Goal: Task Accomplishment & Management: Use online tool/utility

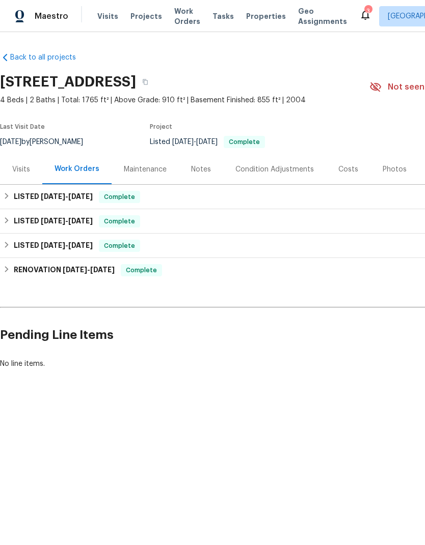
click at [259, 20] on span "Properties" at bounding box center [266, 16] width 40 height 10
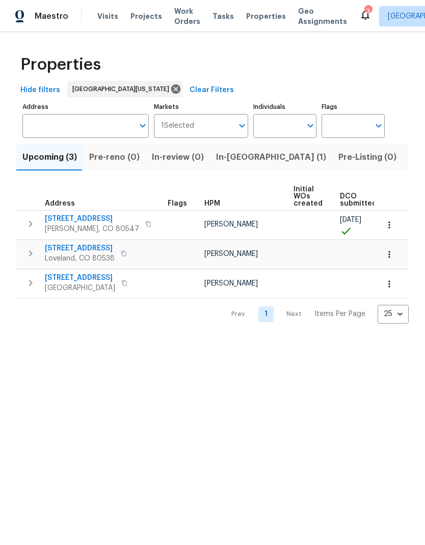
click at [402, 159] on button "Listed (17)" at bounding box center [429, 157] width 54 height 26
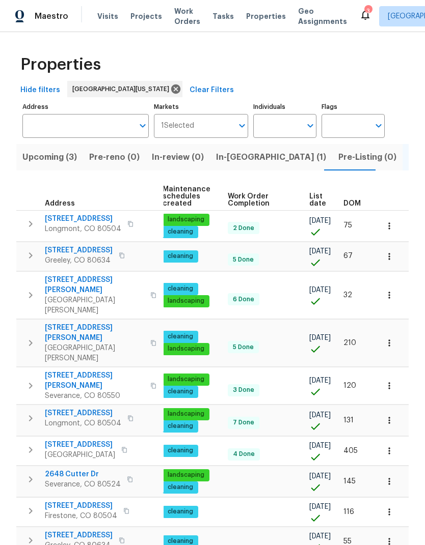
scroll to position [0, 131]
click at [317, 200] on span "List date" at bounding box center [317, 200] width 17 height 14
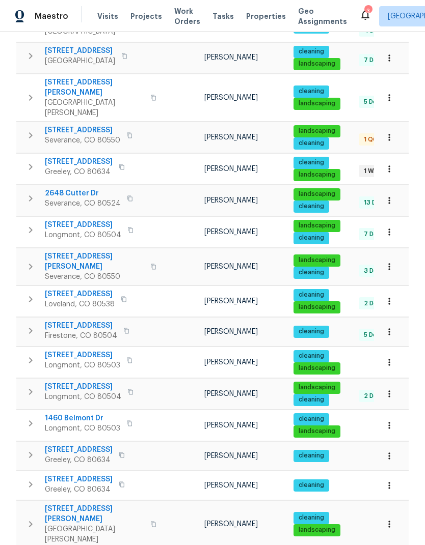
scroll to position [198, 0]
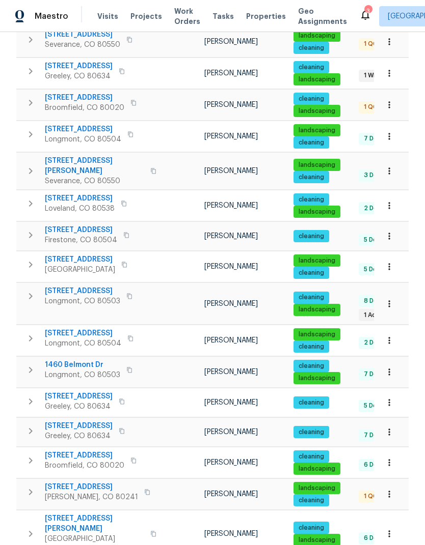
scroll to position [301, 0]
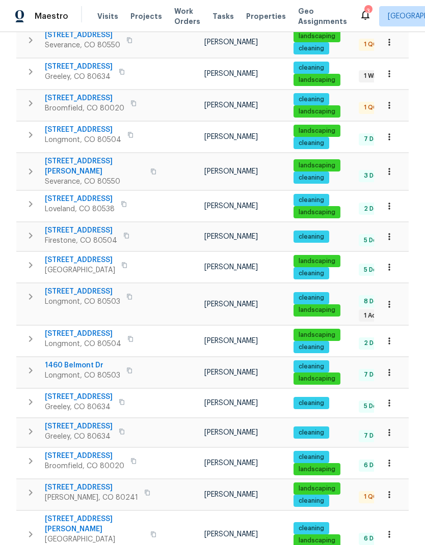
click at [61, 287] on span "12682 Anhawa Ave" at bounding box center [82, 292] width 75 height 10
click at [393, 299] on icon "button" at bounding box center [389, 304] width 10 height 10
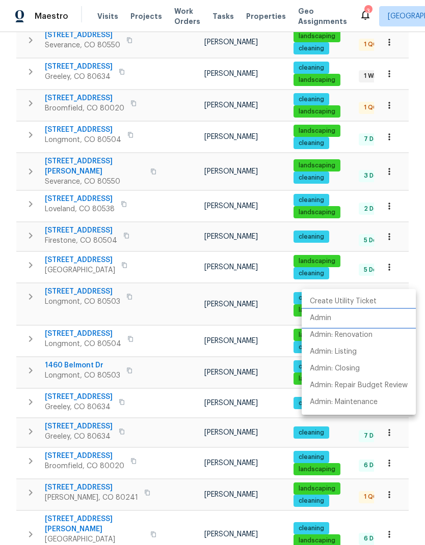
click at [361, 321] on li "Admin" at bounding box center [358, 318] width 114 height 17
click at [89, 20] on div at bounding box center [212, 272] width 425 height 545
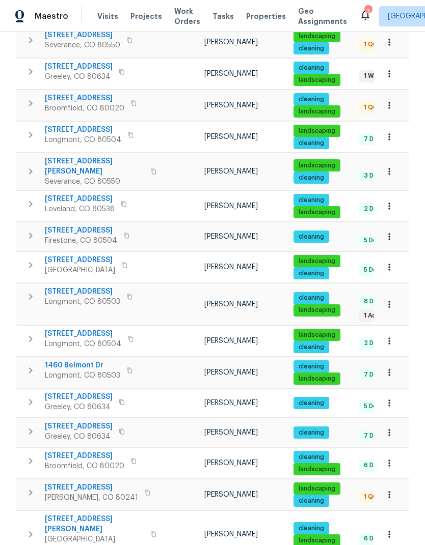
click at [75, 22] on div "Maestro Visits Projects Work Orders Tasks Properties Geo Assignments" at bounding box center [179, 16] width 359 height 20
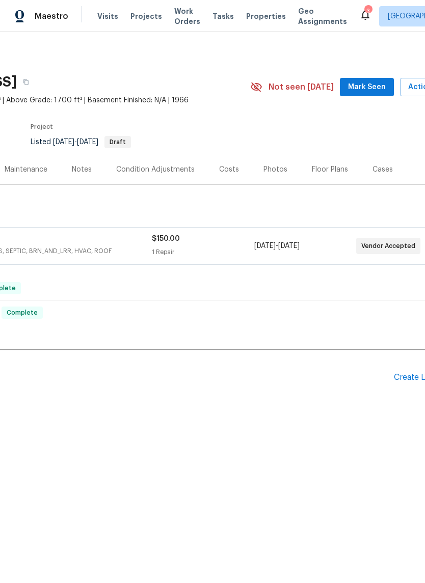
scroll to position [0, 126]
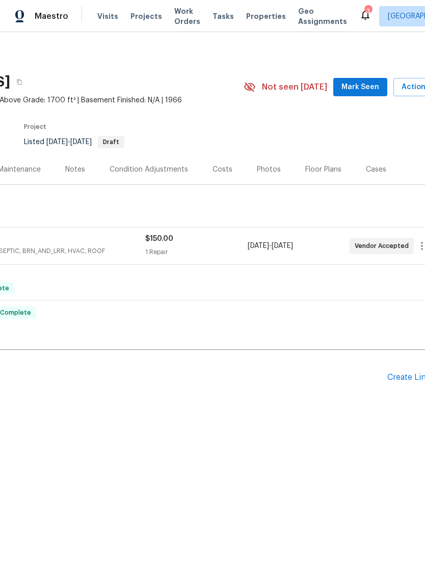
click at [321, 167] on div "Floor Plans" at bounding box center [323, 169] width 36 height 10
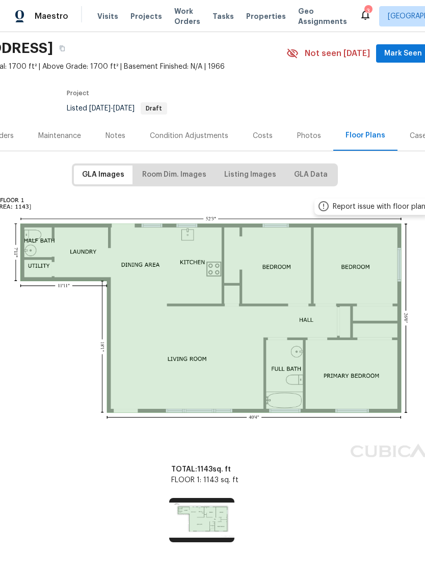
scroll to position [34, 83]
click at [164, 174] on span "Room Dim. Images" at bounding box center [174, 175] width 64 height 13
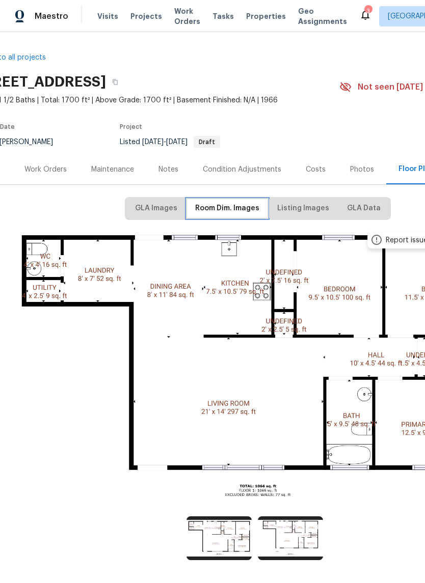
scroll to position [0, 31]
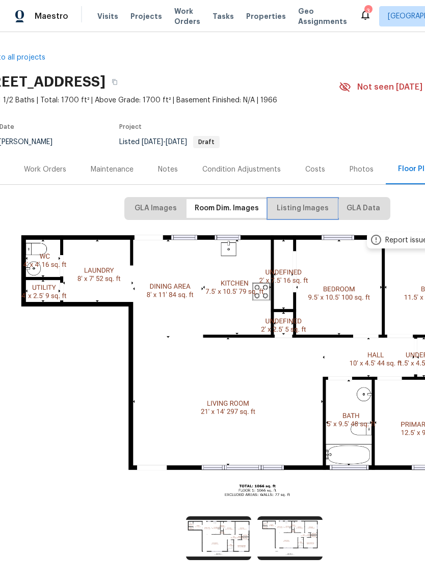
click at [294, 203] on span "Listing Images" at bounding box center [302, 208] width 52 height 13
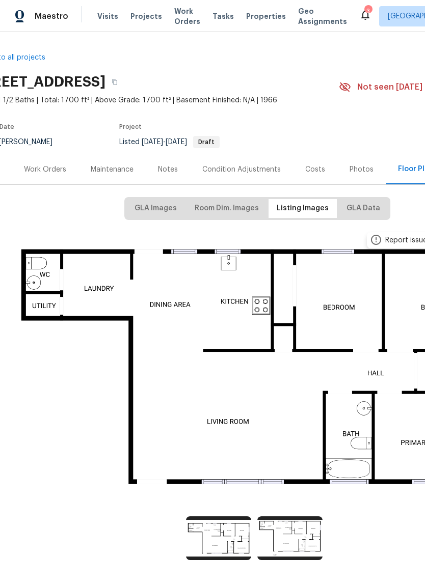
click at [219, 290] on img at bounding box center [257, 366] width 500 height 281
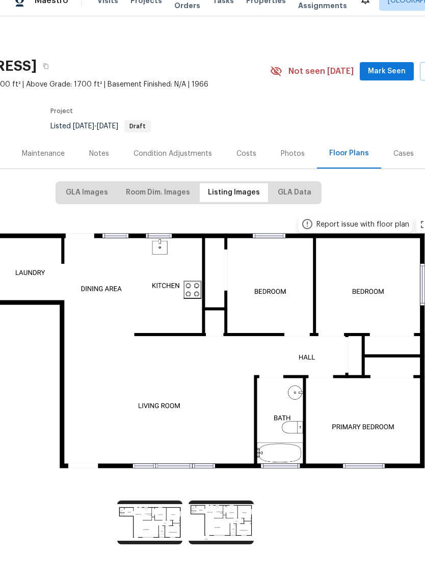
scroll to position [0, 96]
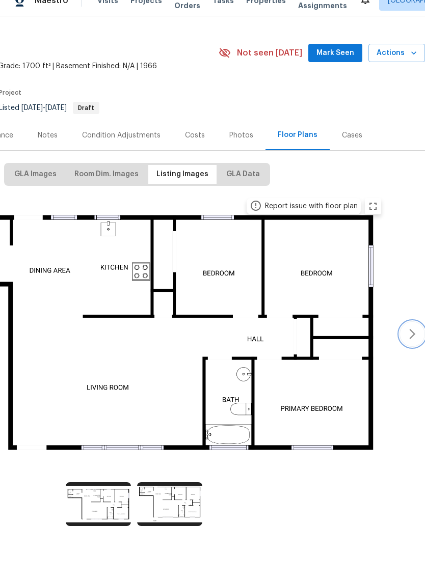
click at [419, 337] on button "button" at bounding box center [411, 349] width 25 height 25
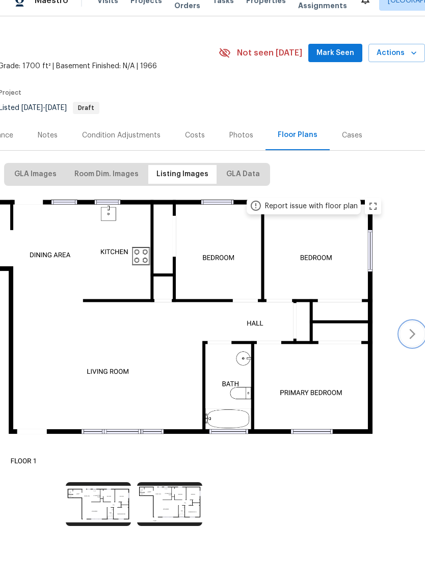
scroll to position [18, 151]
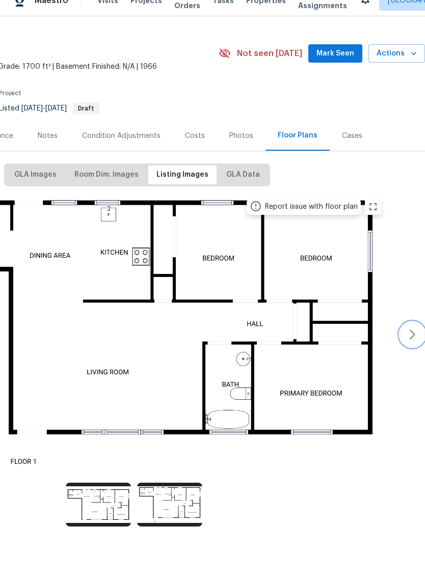
click at [410, 344] on icon "button" at bounding box center [412, 350] width 12 height 12
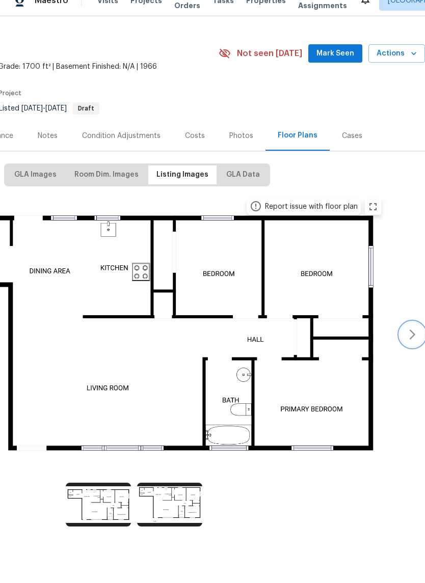
click at [403, 338] on button "button" at bounding box center [411, 350] width 25 height 25
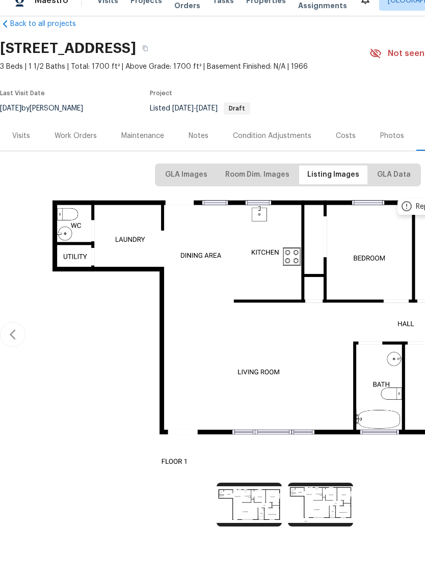
scroll to position [18, 0]
click at [390, 147] on div "Photos" at bounding box center [392, 152] width 24 height 10
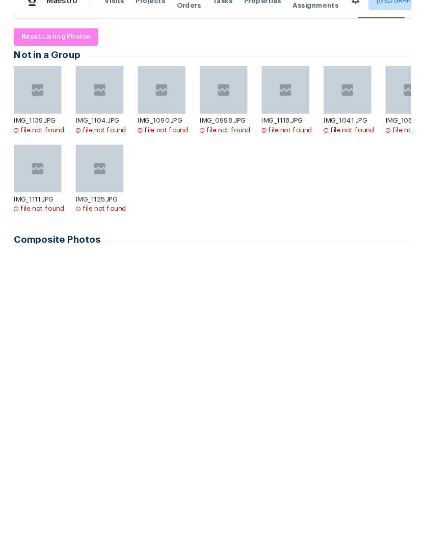
scroll to position [149, 0]
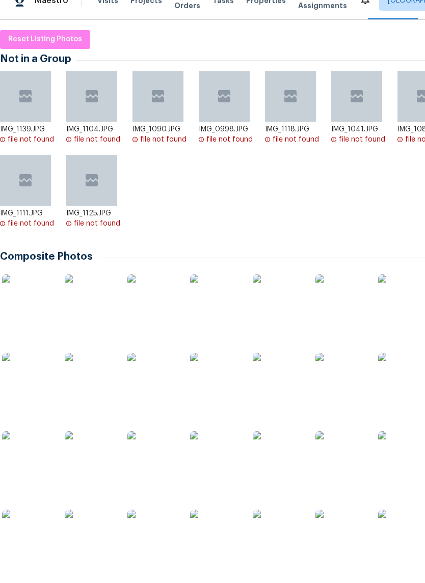
click at [151, 305] on img at bounding box center [152, 315] width 51 height 51
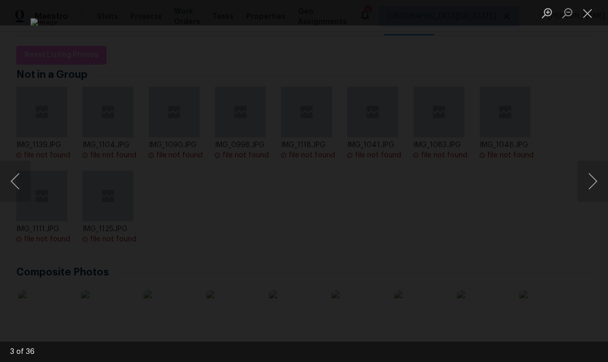
click at [424, 180] on button "Next image" at bounding box center [592, 181] width 31 height 41
click at [424, 184] on button "Next image" at bounding box center [592, 181] width 31 height 41
click at [20, 170] on button "Previous image" at bounding box center [15, 181] width 31 height 41
click at [424, 183] on button "Next image" at bounding box center [592, 181] width 31 height 41
click at [424, 190] on button "Next image" at bounding box center [592, 181] width 31 height 41
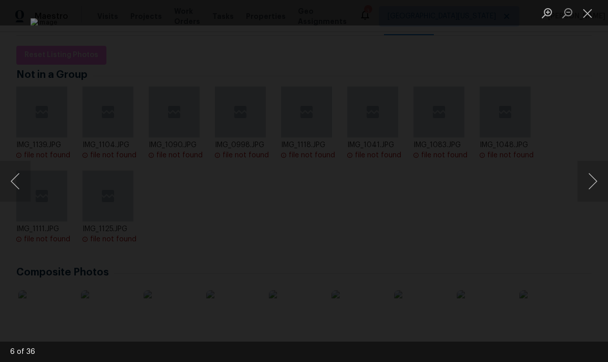
click at [424, 187] on button "Next image" at bounding box center [592, 181] width 31 height 41
click at [424, 194] on button "Next image" at bounding box center [592, 181] width 31 height 41
click at [20, 181] on button "Previous image" at bounding box center [15, 181] width 31 height 41
click at [424, 186] on button "Next image" at bounding box center [592, 181] width 31 height 41
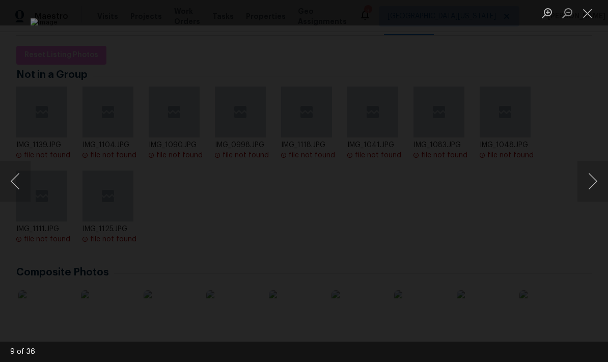
click at [424, 187] on button "Next image" at bounding box center [592, 181] width 31 height 41
click at [424, 186] on button "Next image" at bounding box center [592, 181] width 31 height 41
click at [424, 176] on button "Next image" at bounding box center [592, 181] width 31 height 41
click at [424, 181] on button "Next image" at bounding box center [592, 181] width 31 height 41
click at [424, 180] on button "Next image" at bounding box center [592, 181] width 31 height 41
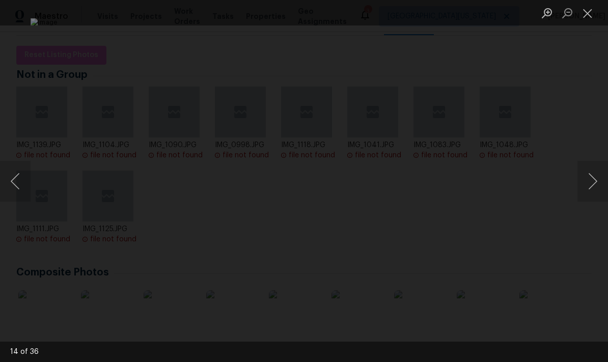
click at [424, 191] on button "Next image" at bounding box center [592, 181] width 31 height 41
click at [424, 181] on button "Next image" at bounding box center [592, 181] width 31 height 41
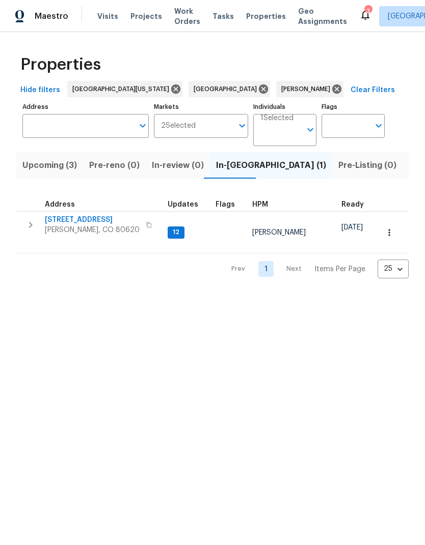
click at [64, 222] on span "[STREET_ADDRESS]" at bounding box center [92, 220] width 95 height 10
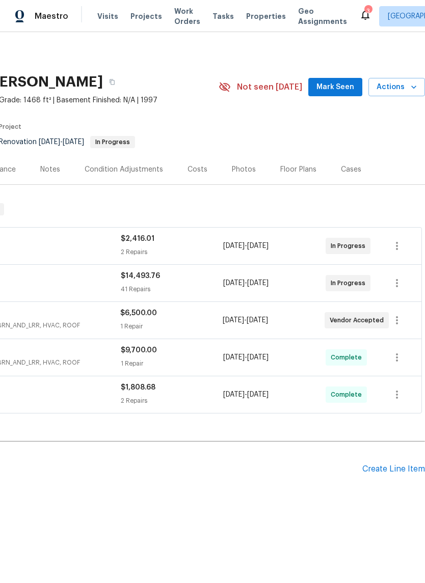
click at [403, 95] on button "Actions" at bounding box center [396, 87] width 57 height 19
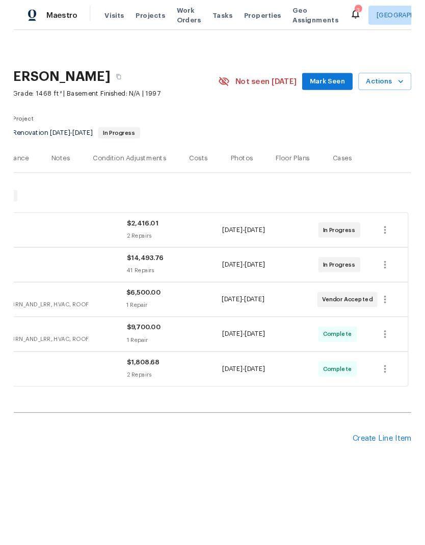
scroll to position [0, 151]
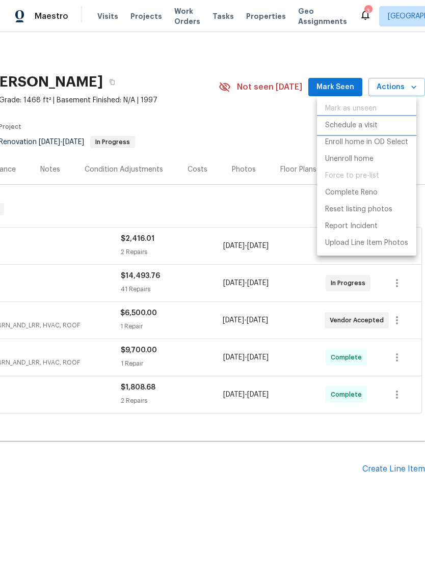
click at [390, 128] on li "Schedule a visit" at bounding box center [366, 125] width 99 height 17
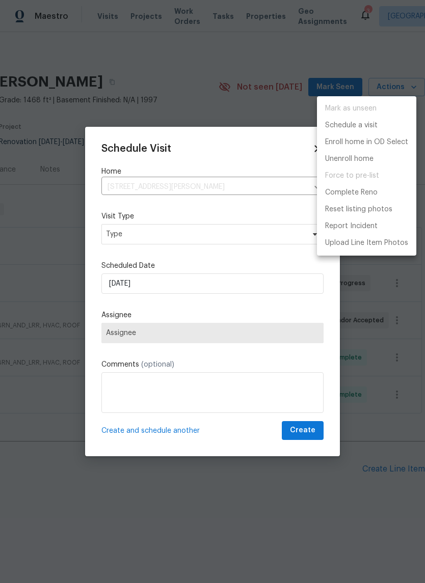
click at [106, 242] on div at bounding box center [212, 291] width 425 height 583
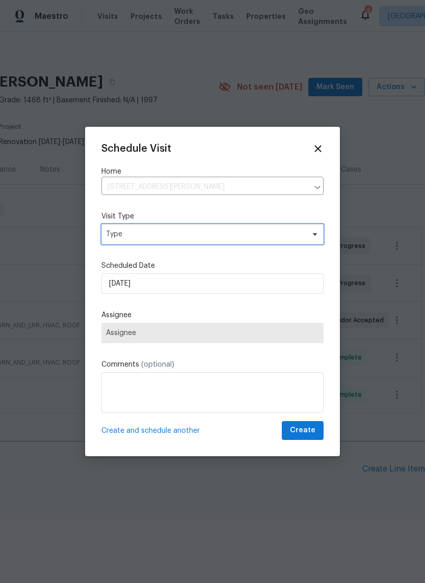
click at [110, 236] on span "Type" at bounding box center [205, 234] width 198 height 10
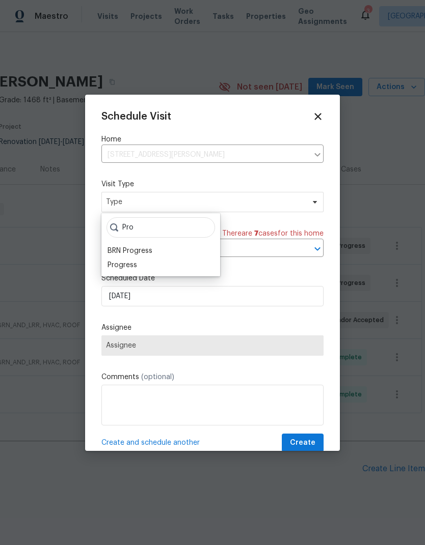
type input "Pro"
click at [108, 270] on div "Progress" at bounding box center [122, 265] width 30 height 10
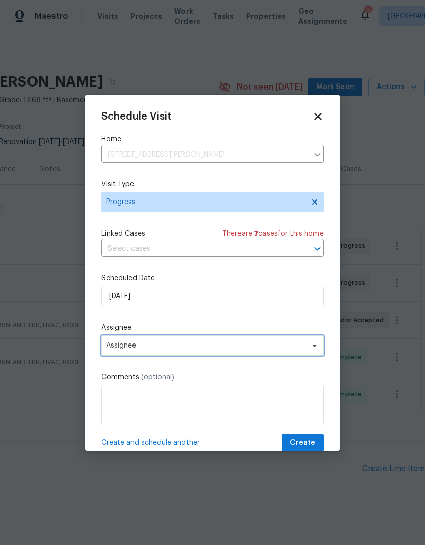
click at [114, 350] on span "Assignee" at bounding box center [206, 346] width 200 height 8
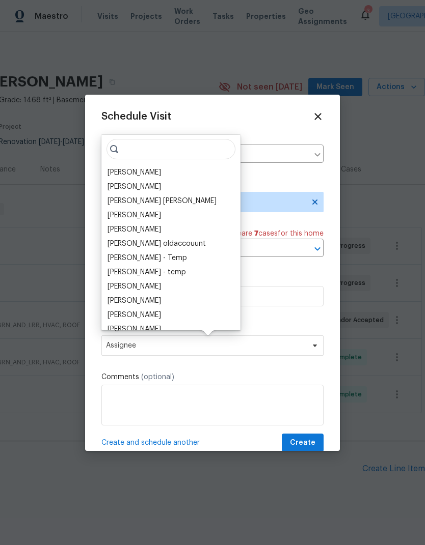
click at [116, 176] on div "[PERSON_NAME]" at bounding box center [133, 173] width 53 height 10
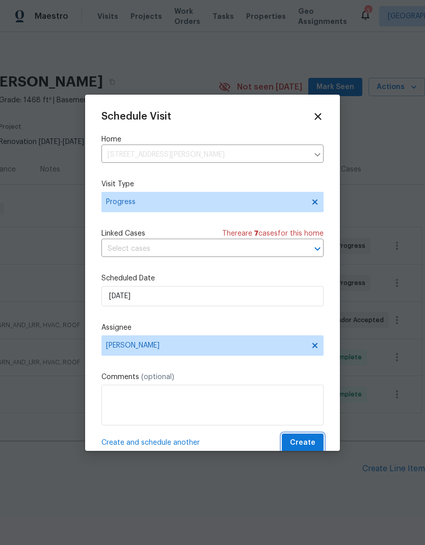
click at [319, 447] on button "Create" at bounding box center [303, 443] width 42 height 19
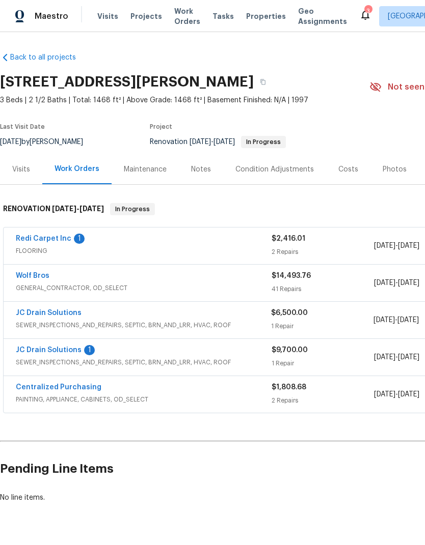
scroll to position [0, 0]
